Goal: Information Seeking & Learning: Learn about a topic

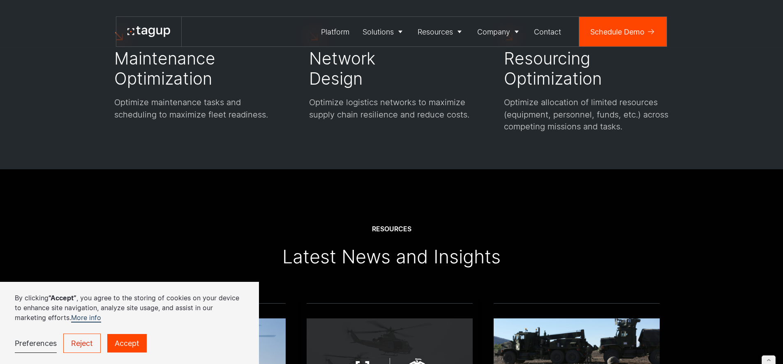
scroll to position [2898, 0]
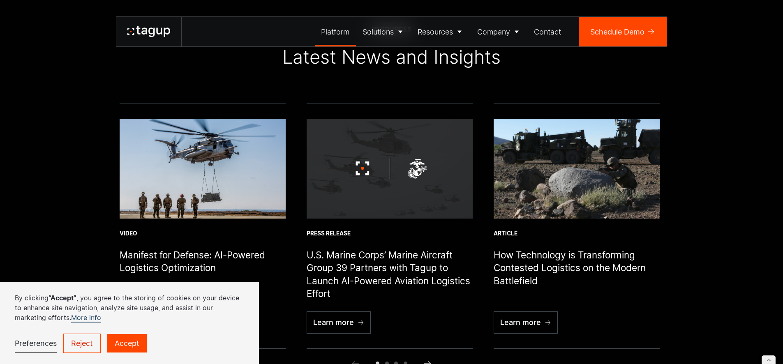
click at [328, 31] on div "Platform" at bounding box center [335, 31] width 28 height 11
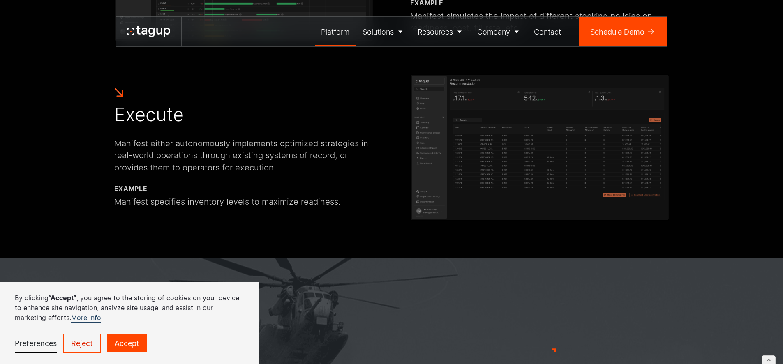
scroll to position [767, 0]
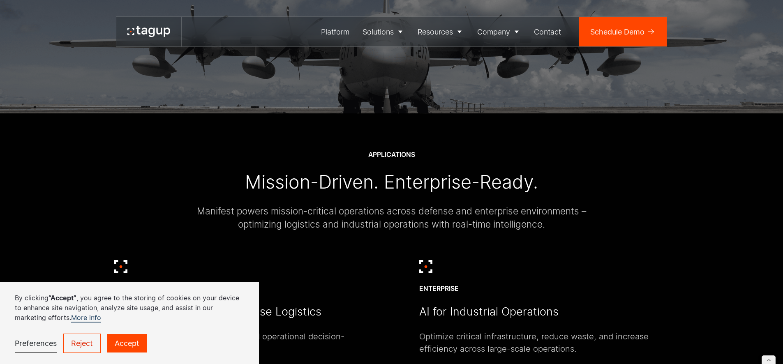
scroll to position [2192, 0]
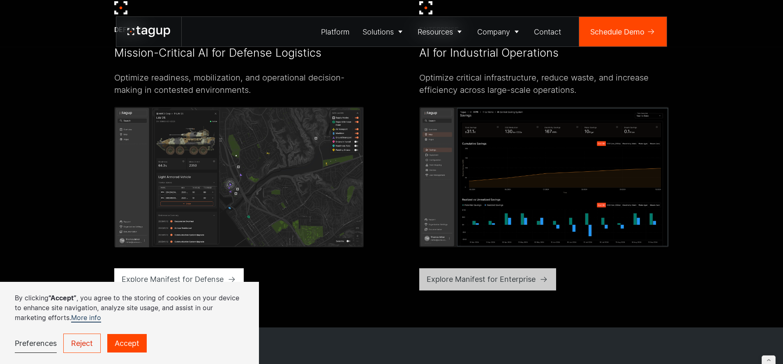
click at [499, 277] on div "Explore Manifest for Enterprise" at bounding box center [481, 279] width 109 height 11
